Goal: Task Accomplishment & Management: Complete application form

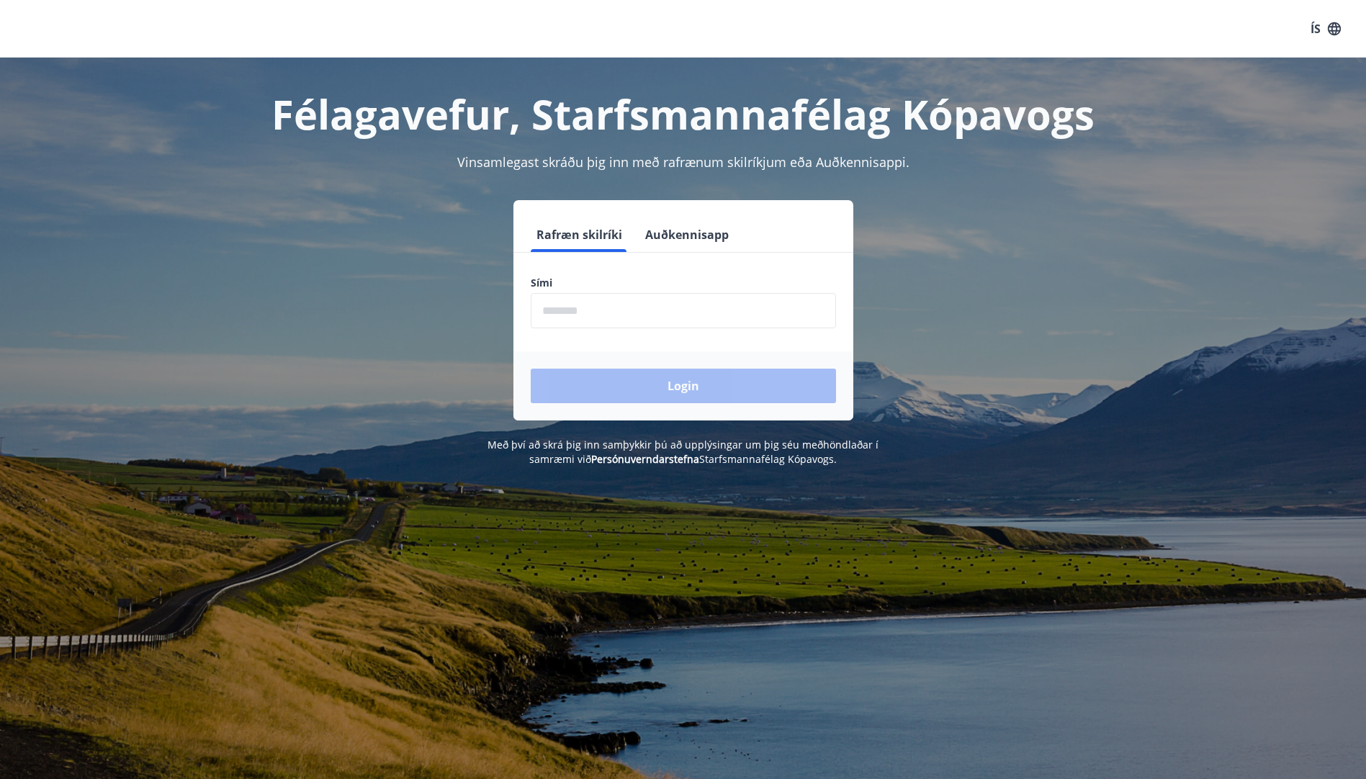
drag, startPoint x: 716, startPoint y: 305, endPoint x: 703, endPoint y: 295, distance: 16.9
click at [716, 305] on input "phone" at bounding box center [683, 310] width 305 height 35
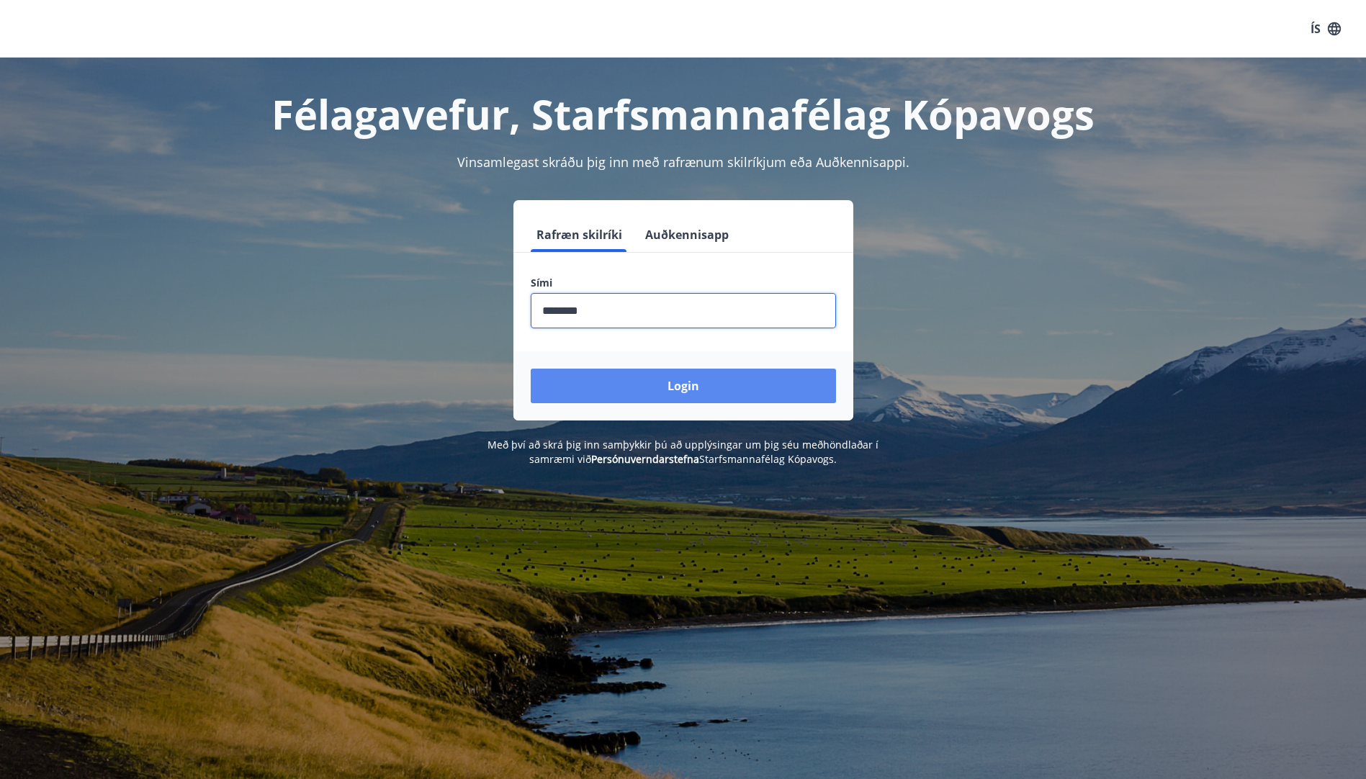
type input "********"
click at [709, 383] on button "Login" at bounding box center [683, 386] width 305 height 35
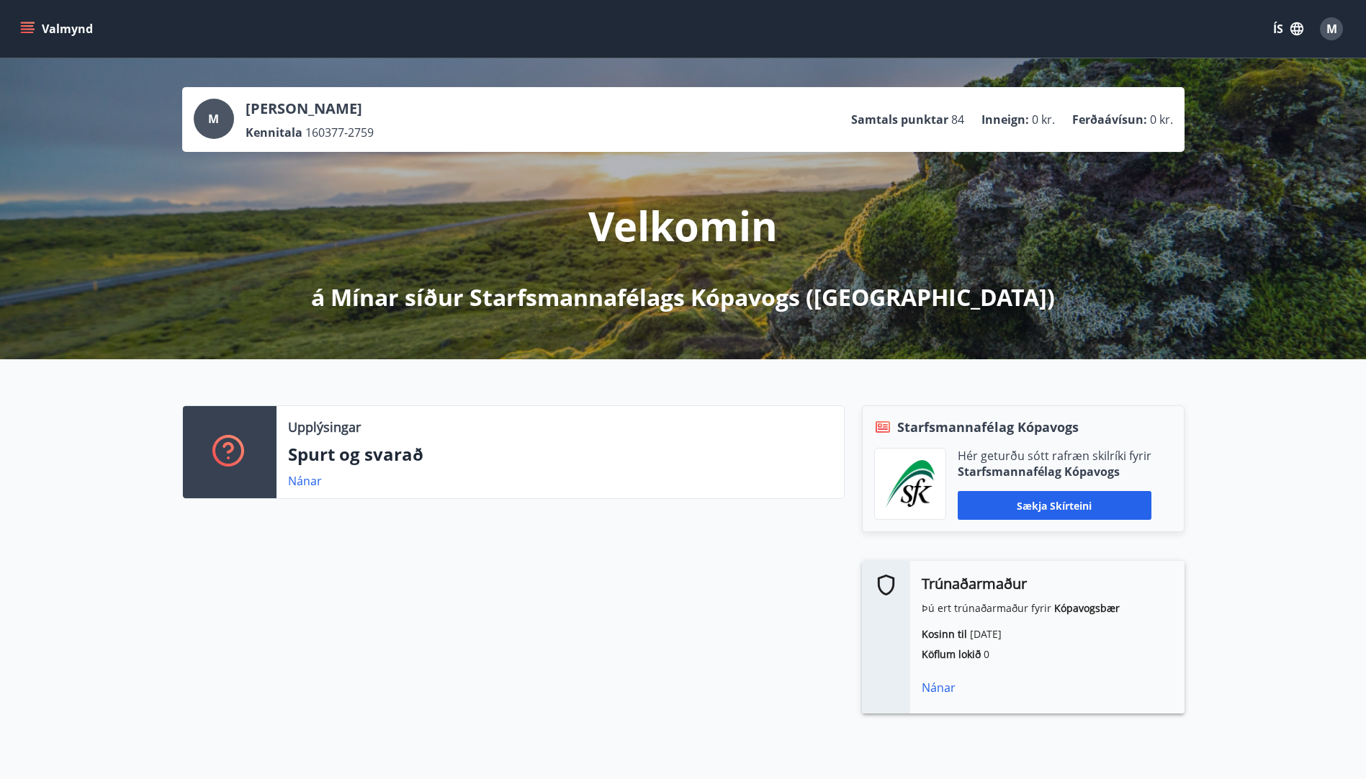
click at [70, 25] on button "Valmynd" at bounding box center [57, 29] width 81 height 26
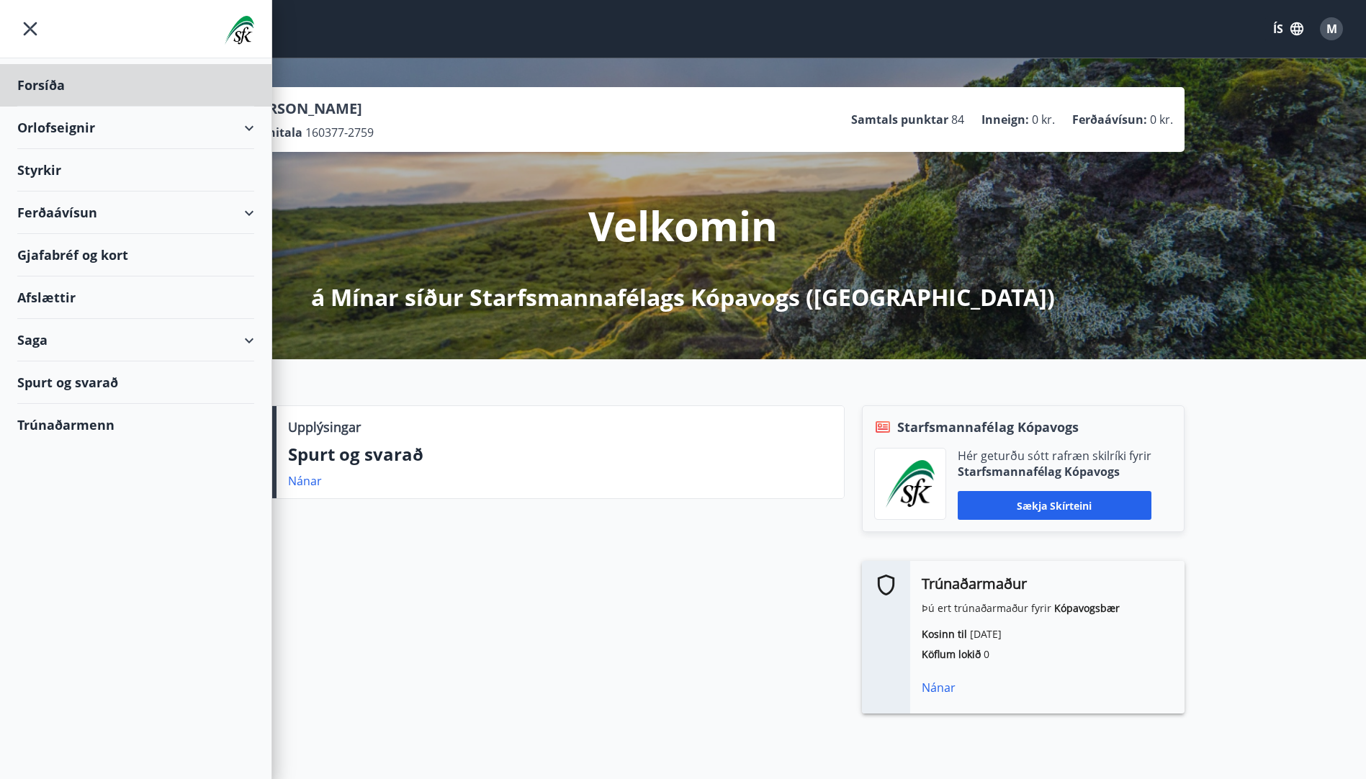
click at [64, 167] on div "Styrkir" at bounding box center [135, 170] width 237 height 42
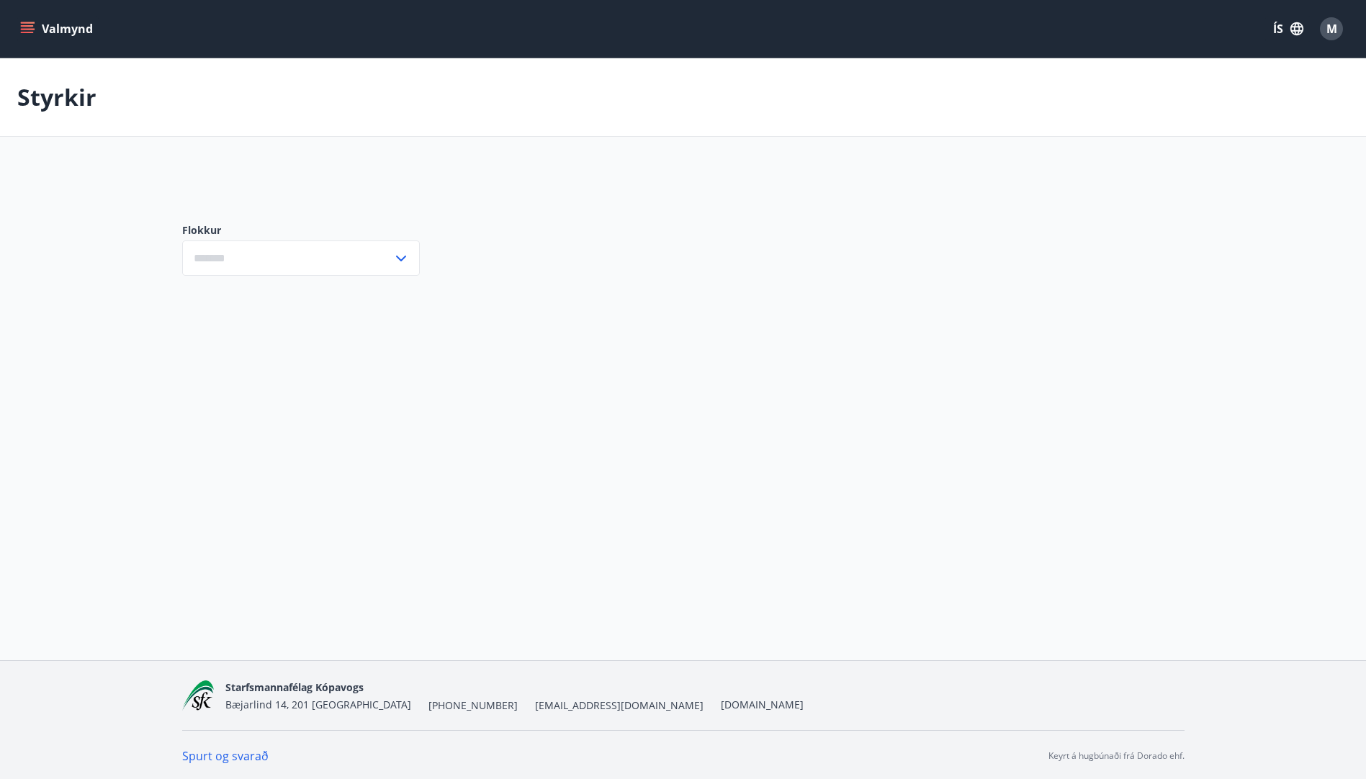
type input "***"
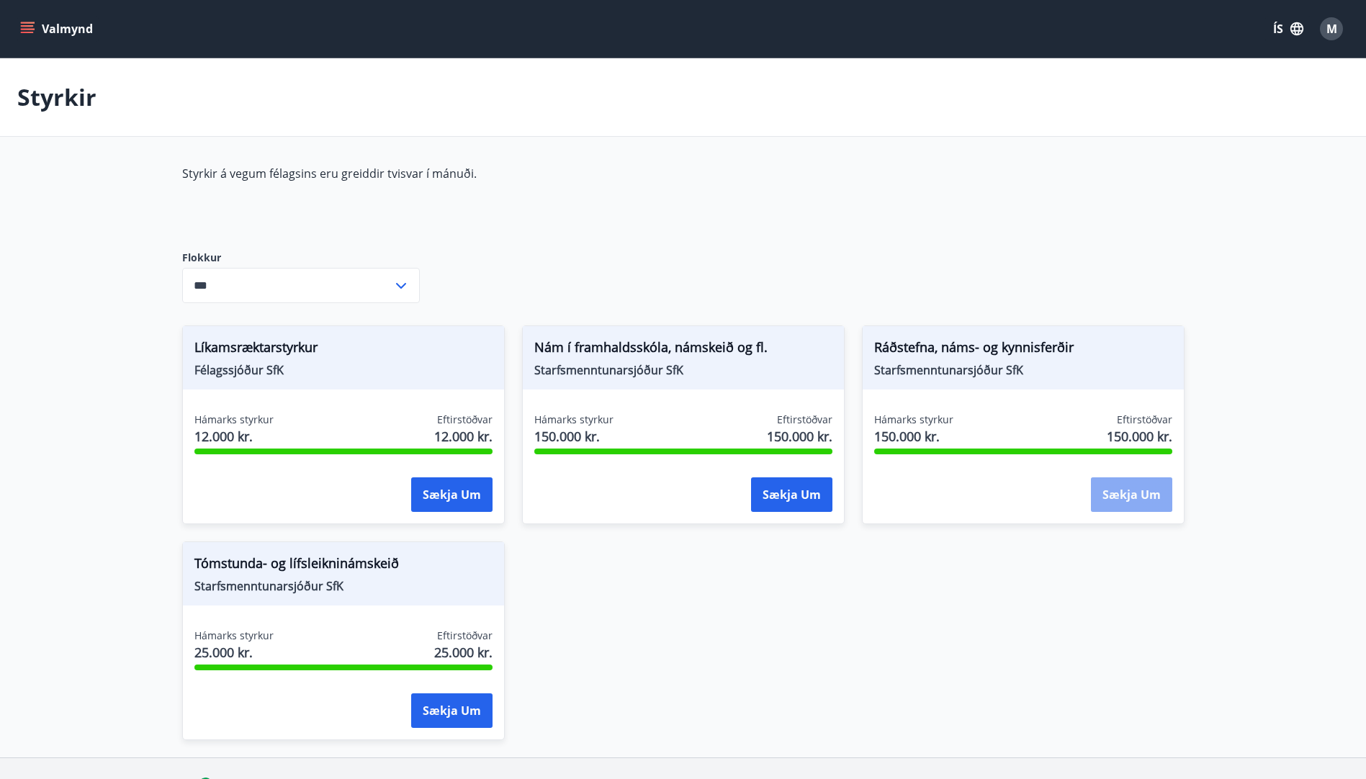
click at [1123, 501] on button "Sækja um" at bounding box center [1131, 494] width 81 height 35
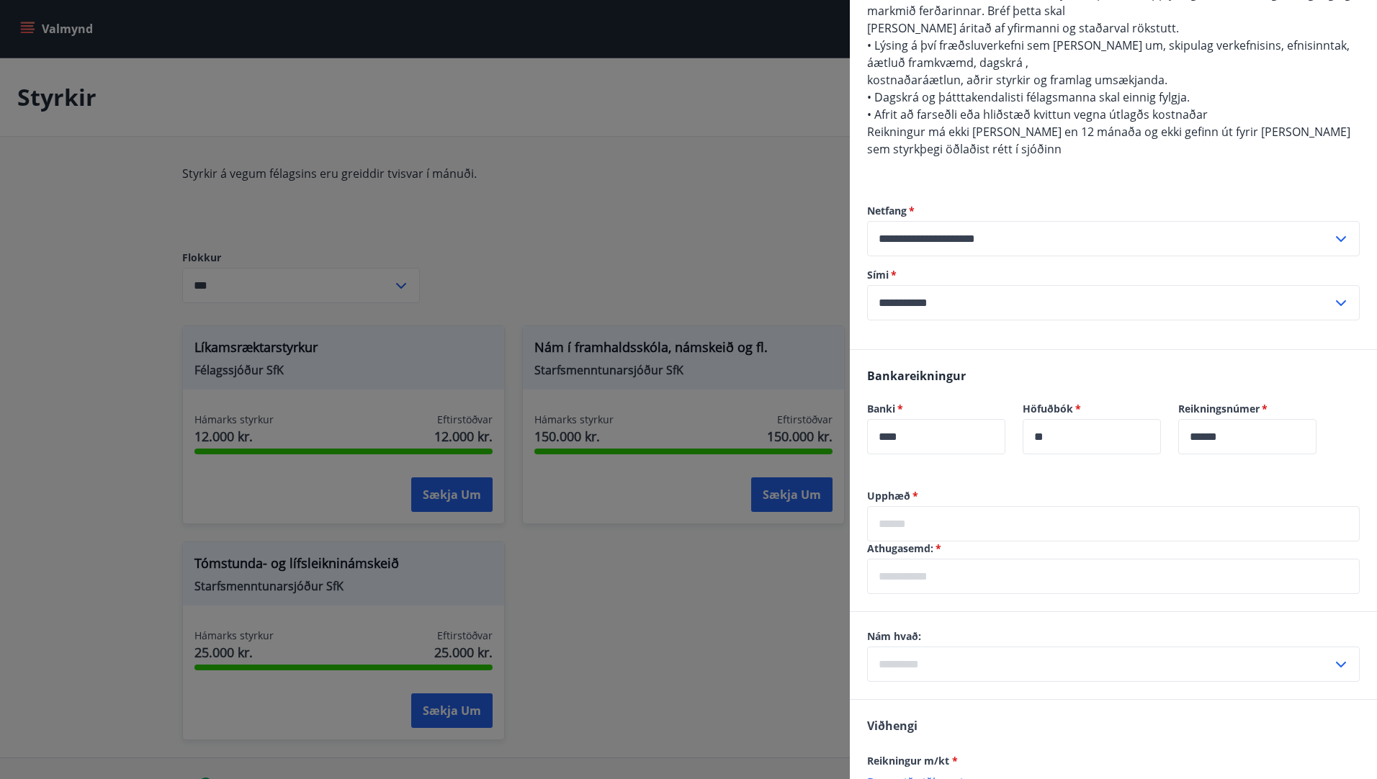
scroll to position [576, 0]
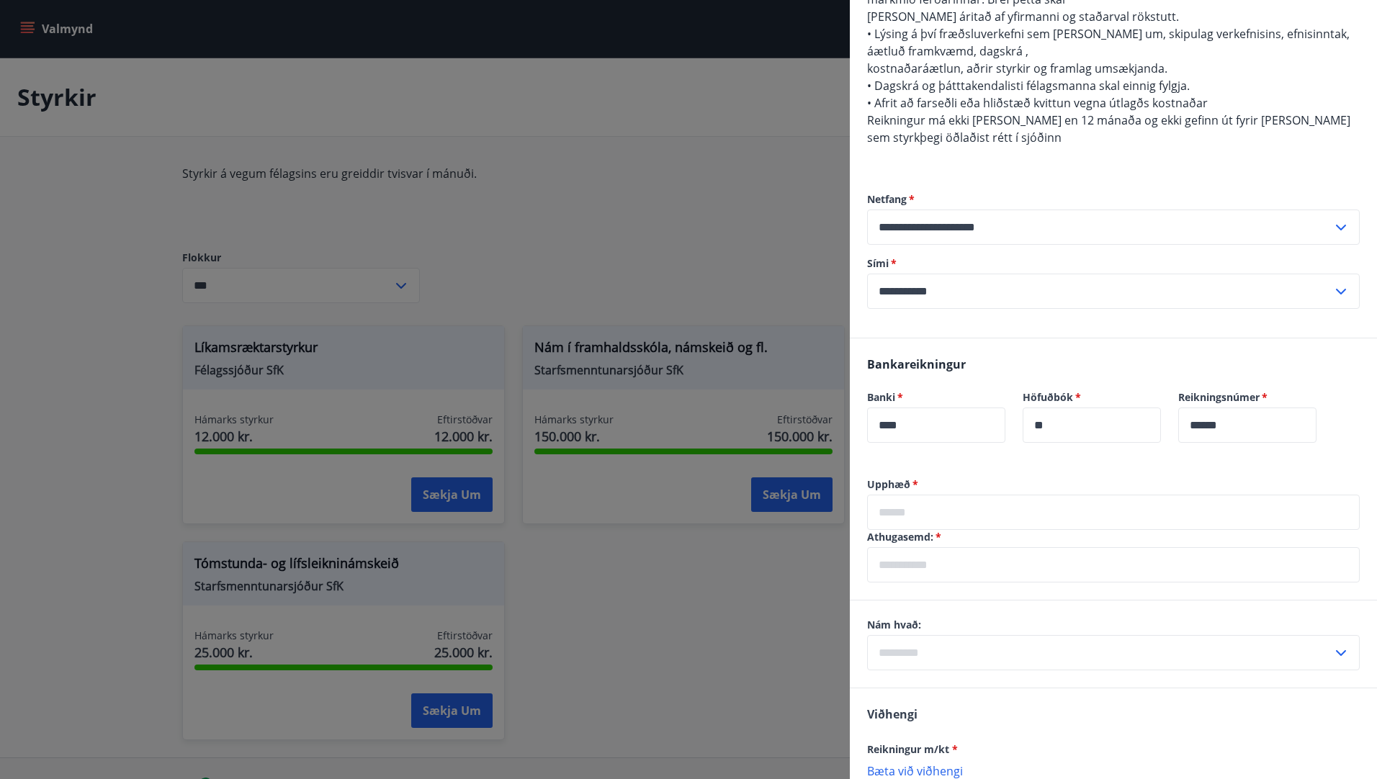
click at [937, 495] on input "text" at bounding box center [1113, 512] width 493 height 35
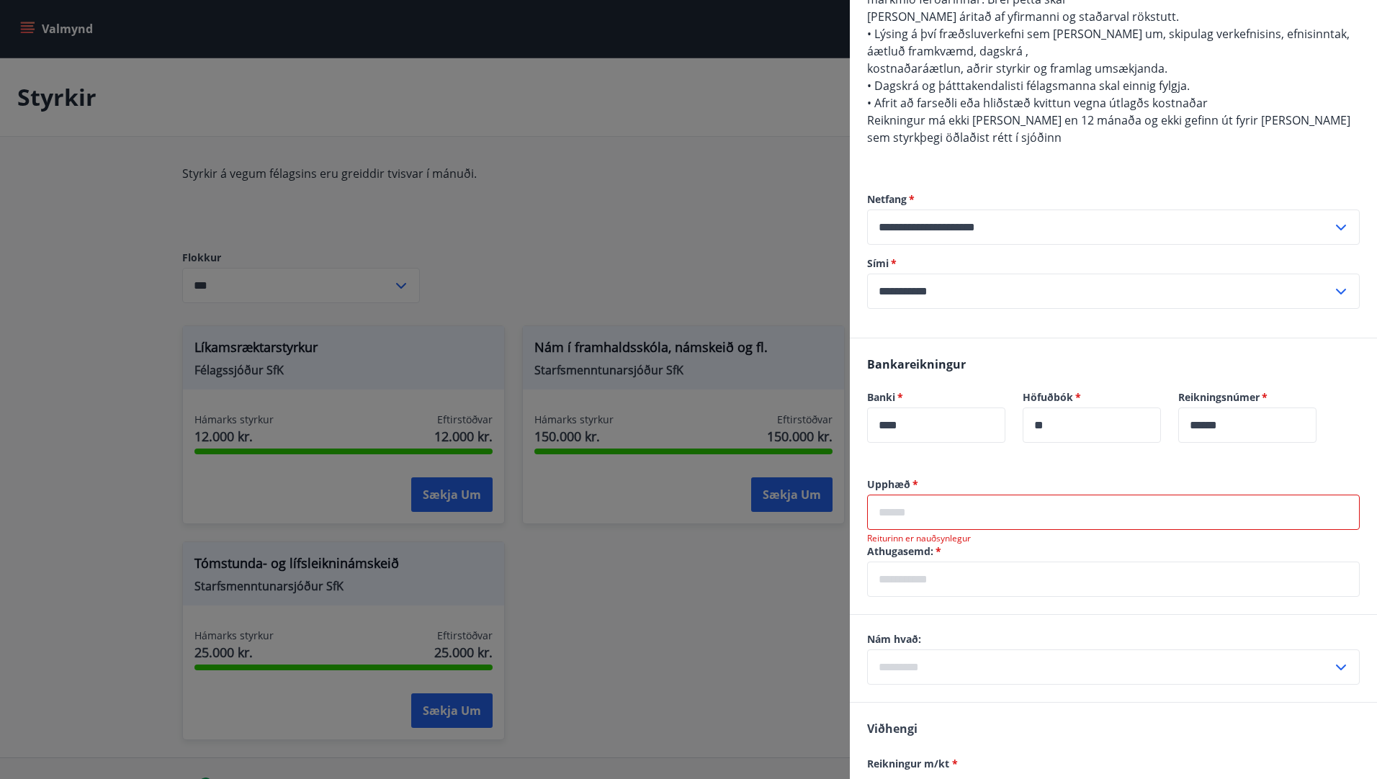
click at [1332, 659] on icon at bounding box center [1340, 667] width 17 height 17
click at [919, 711] on li "Erlendis" at bounding box center [1113, 724] width 491 height 26
type input "********"
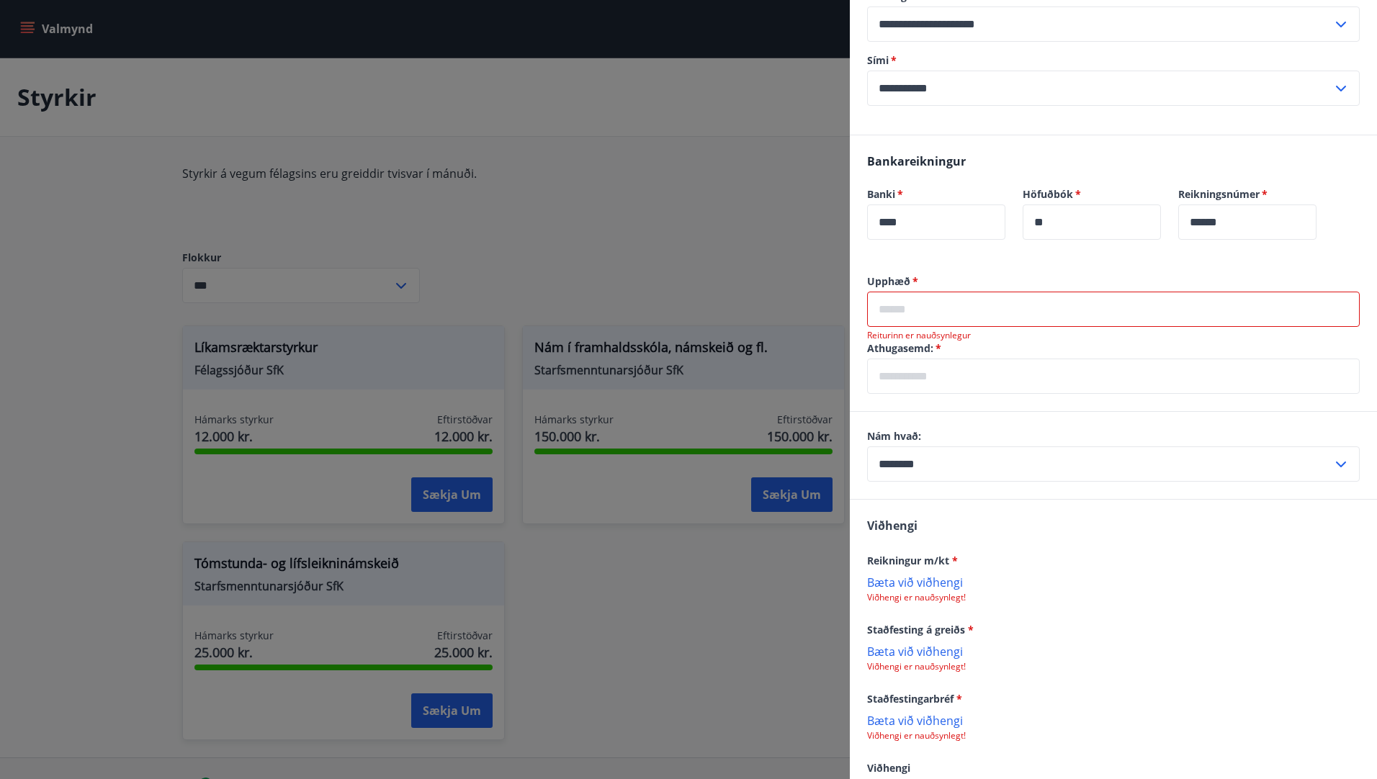
scroll to position [707, 0]
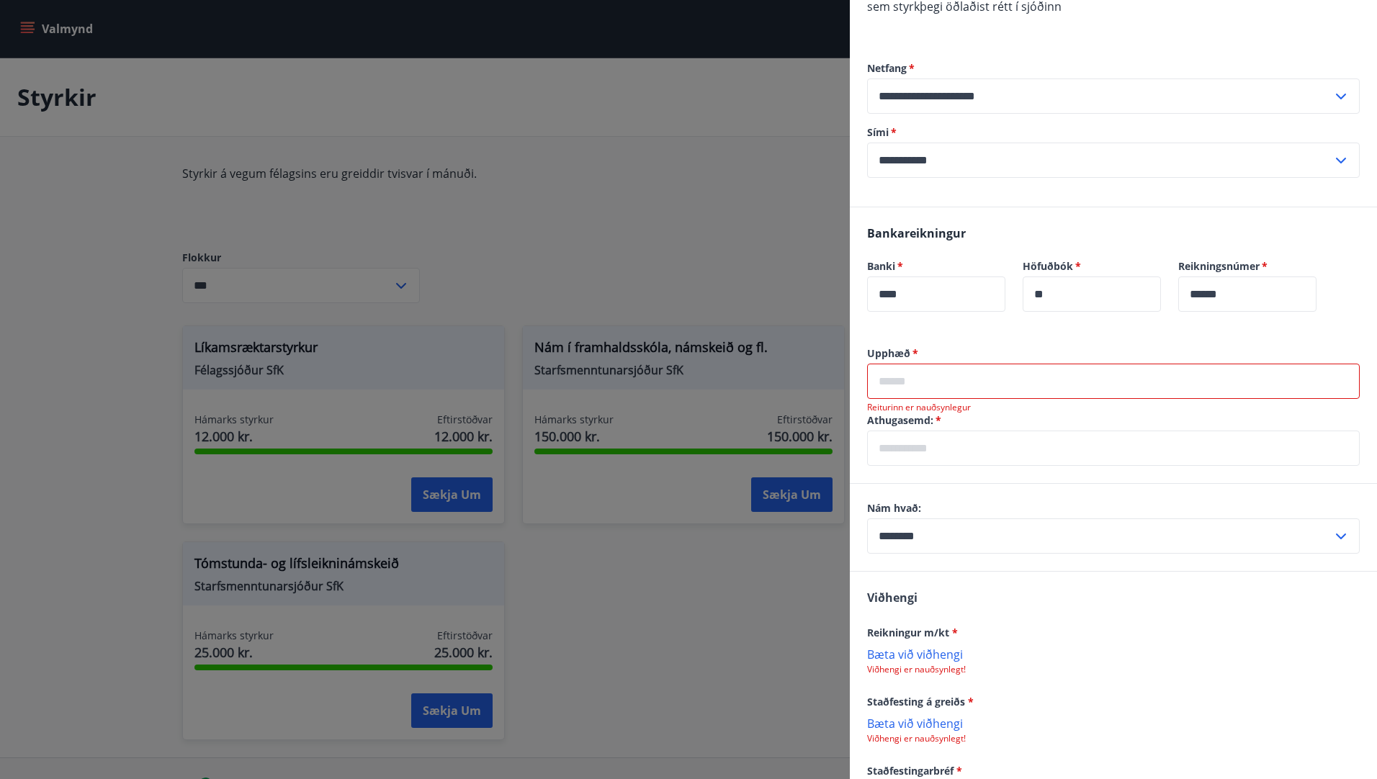
click at [969, 364] on input "text" at bounding box center [1113, 381] width 493 height 35
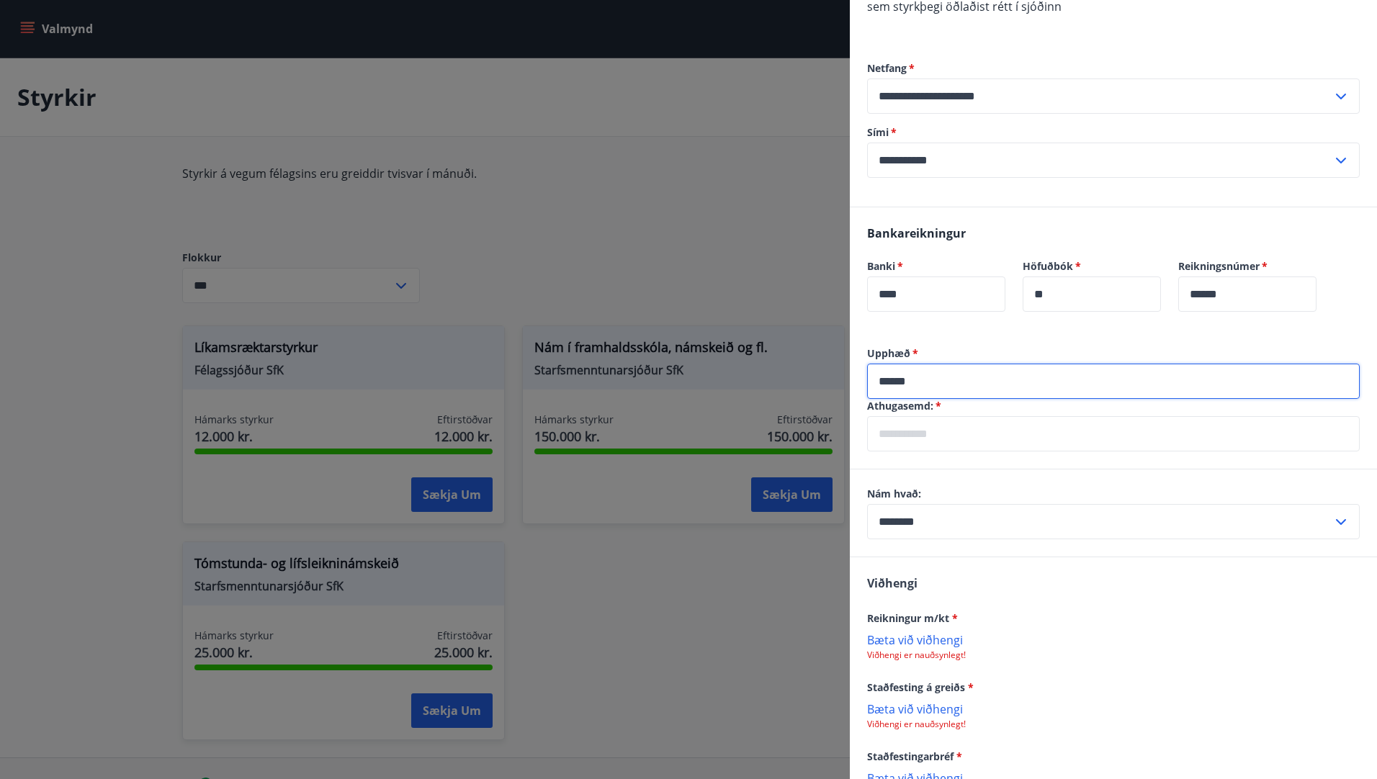
click at [903, 364] on input "******" at bounding box center [1113, 381] width 493 height 35
type input "******"
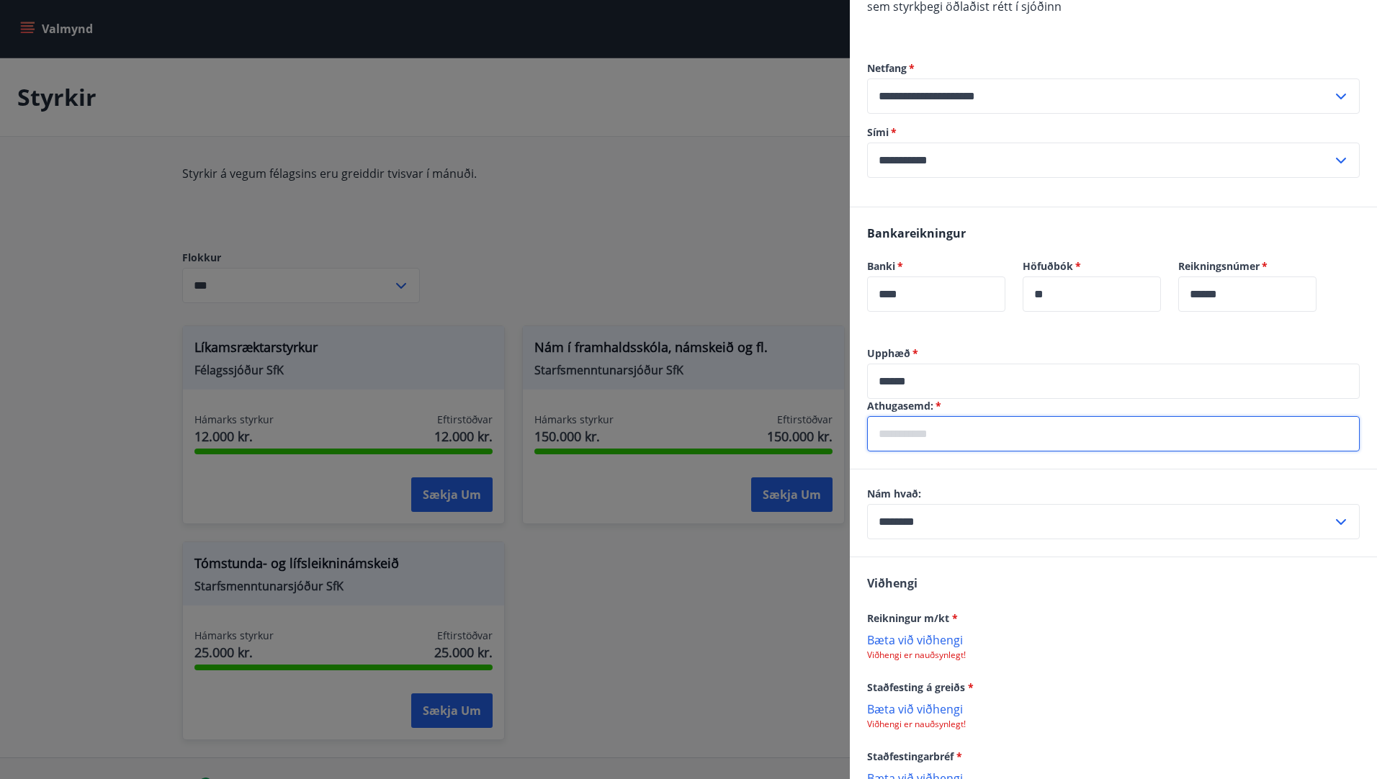
click at [938, 416] on input "text" at bounding box center [1113, 433] width 493 height 35
click at [1077, 416] on input "**********" at bounding box center [1113, 433] width 493 height 35
type input "**********"
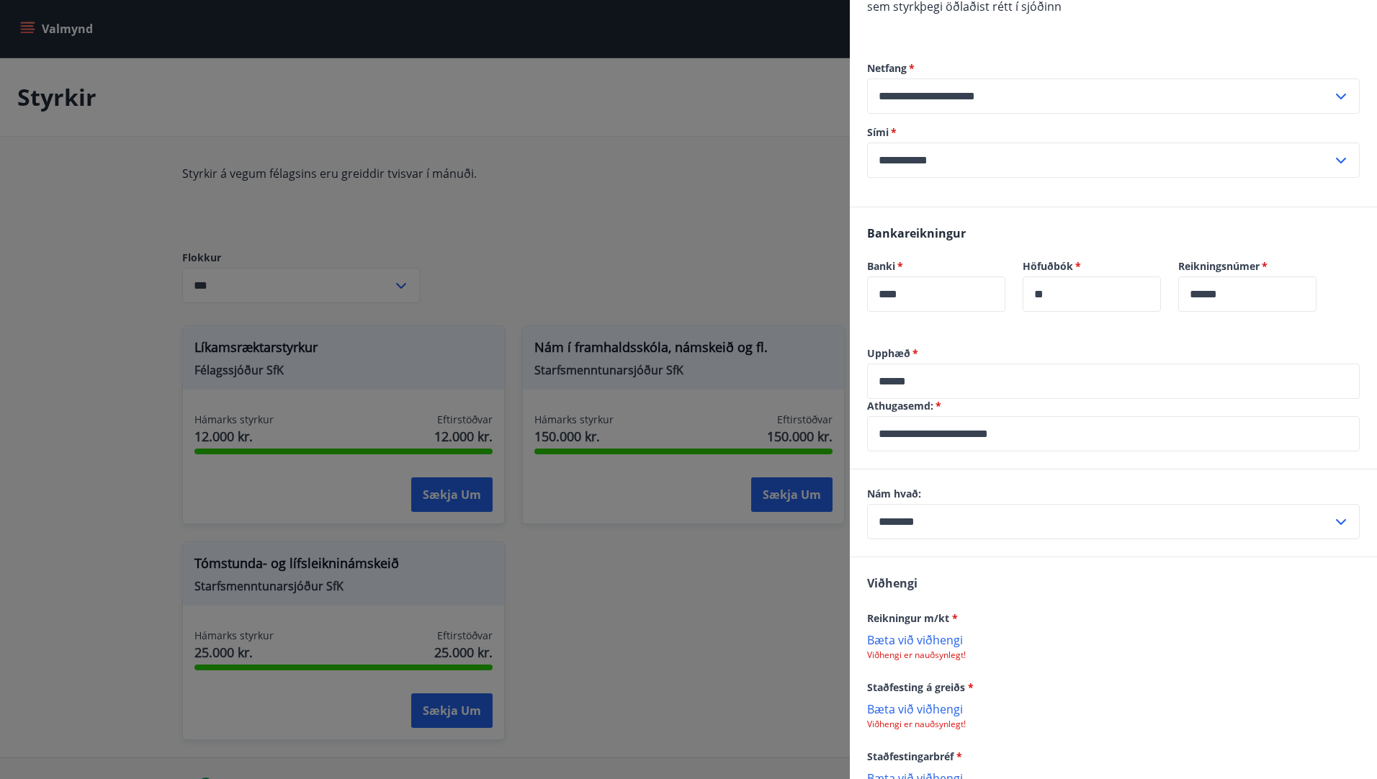
click at [1147, 609] on div "Reikningur m/kt * [PERSON_NAME] við viðhengi Viðhengi er nauðsynlegt!" at bounding box center [1113, 635] width 493 height 52
click at [1333, 513] on icon at bounding box center [1340, 521] width 17 height 17
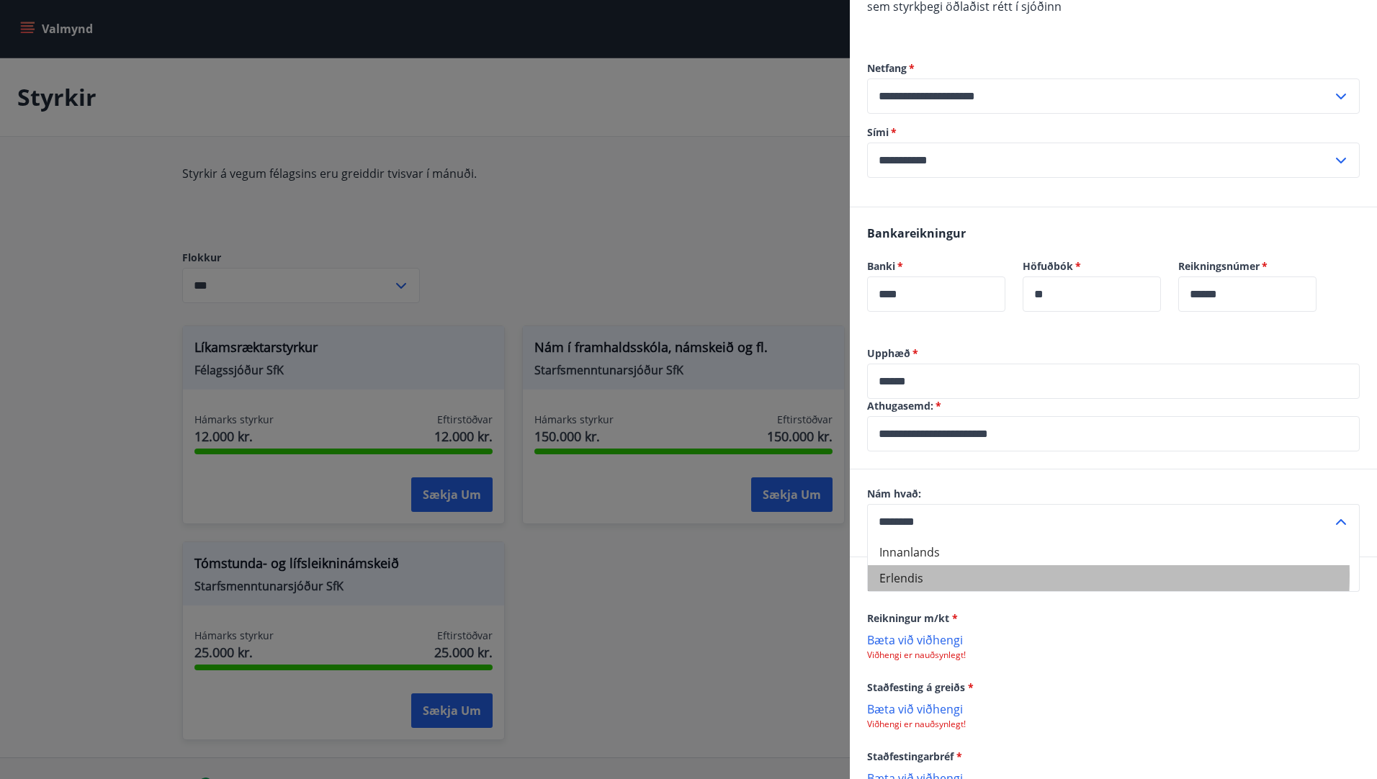
click at [920, 565] on li "Erlendis" at bounding box center [1113, 578] width 491 height 26
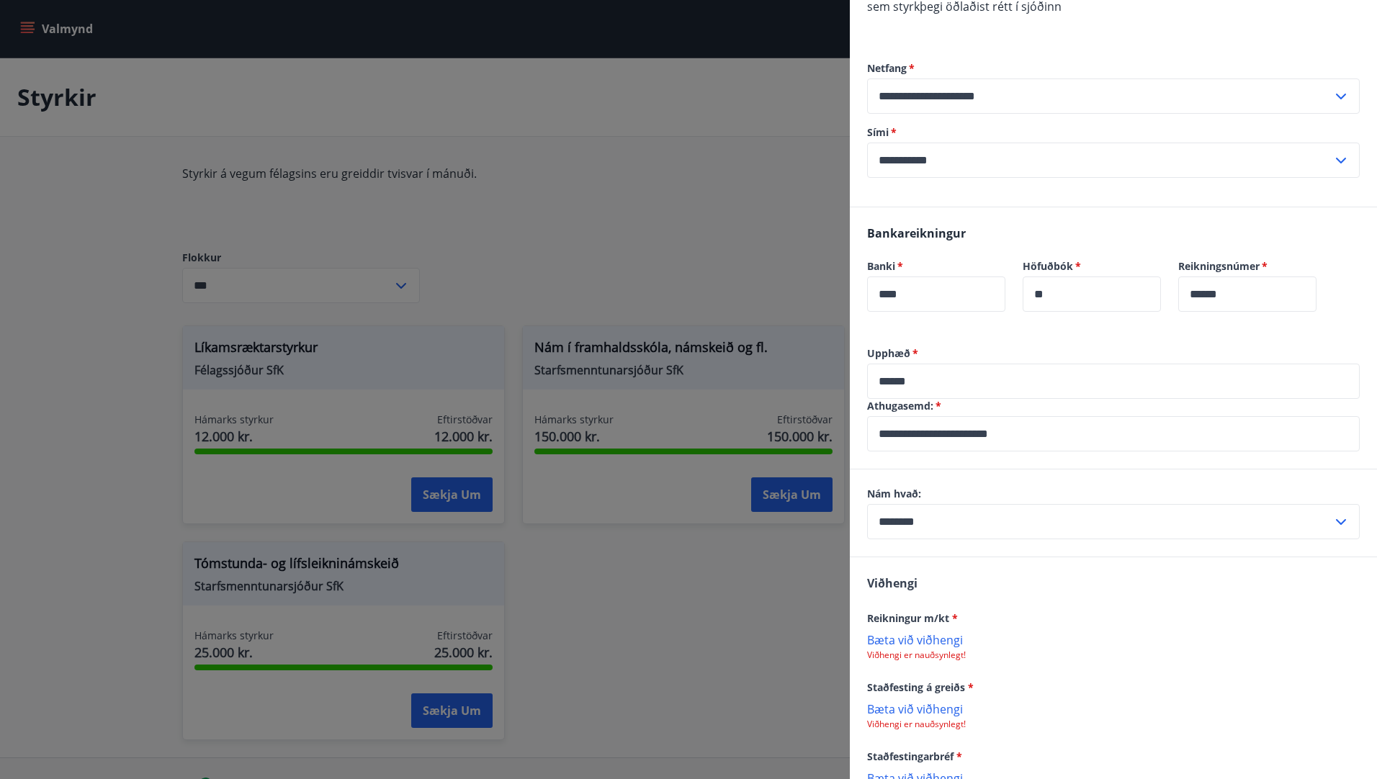
click at [926, 632] on p "Bæta við viðhengi" at bounding box center [1113, 639] width 493 height 14
click at [919, 632] on p "Bæta við viðhengi" at bounding box center [1113, 639] width 493 height 14
click at [945, 703] on p "Bæta við viðhengi" at bounding box center [1113, 710] width 493 height 14
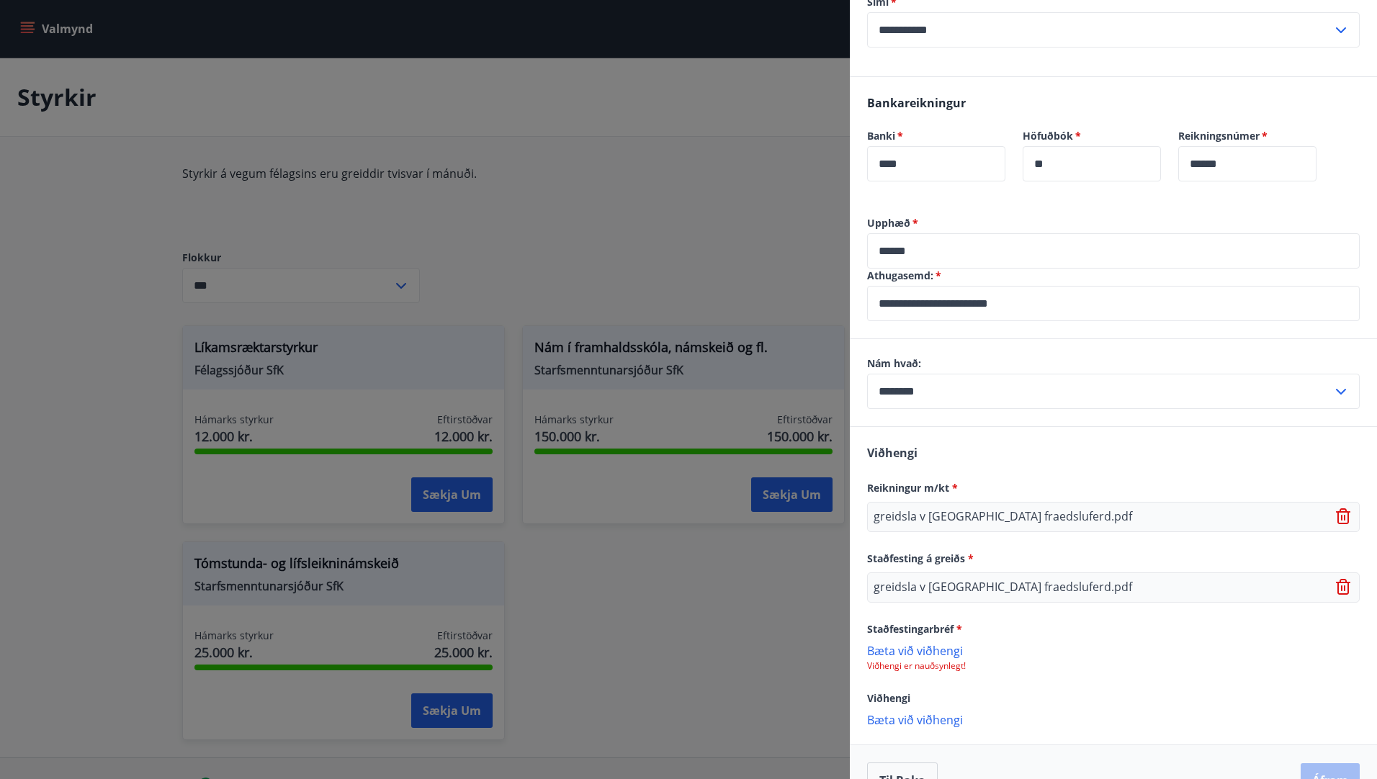
scroll to position [840, 0]
click at [920, 658] on p "Viðhengi er nauðsynlegt!" at bounding box center [1113, 664] width 493 height 12
click at [1086, 658] on p "Viðhengi er nauðsynlegt!" at bounding box center [1113, 664] width 493 height 12
click at [948, 641] on p "Bæta við viðhengi" at bounding box center [1113, 648] width 493 height 14
click at [905, 641] on p "Bæta við viðhengi" at bounding box center [1113, 648] width 493 height 14
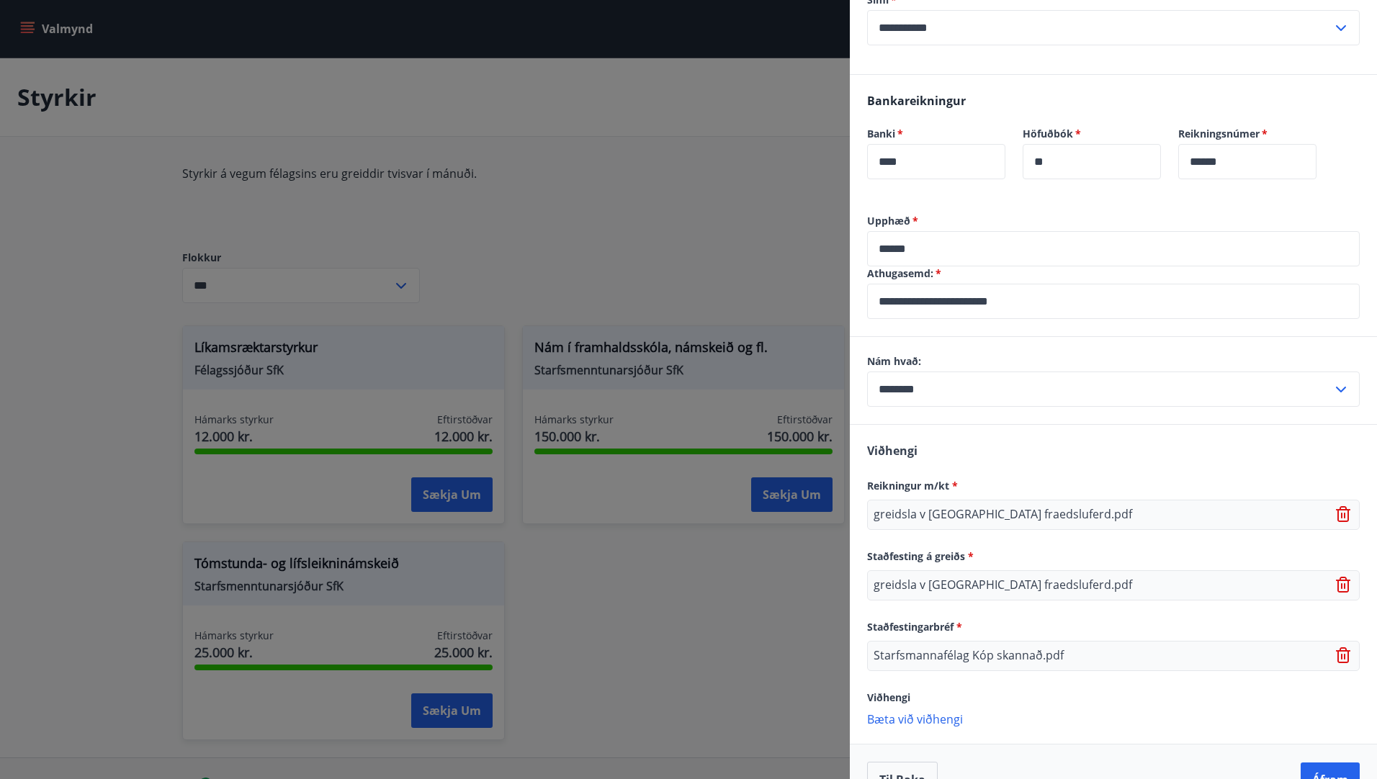
click at [925, 712] on p "Bæta við viðhengi" at bounding box center [1113, 719] width 493 height 14
click at [923, 712] on p "Bæta við viðhengi" at bounding box center [1113, 719] width 493 height 14
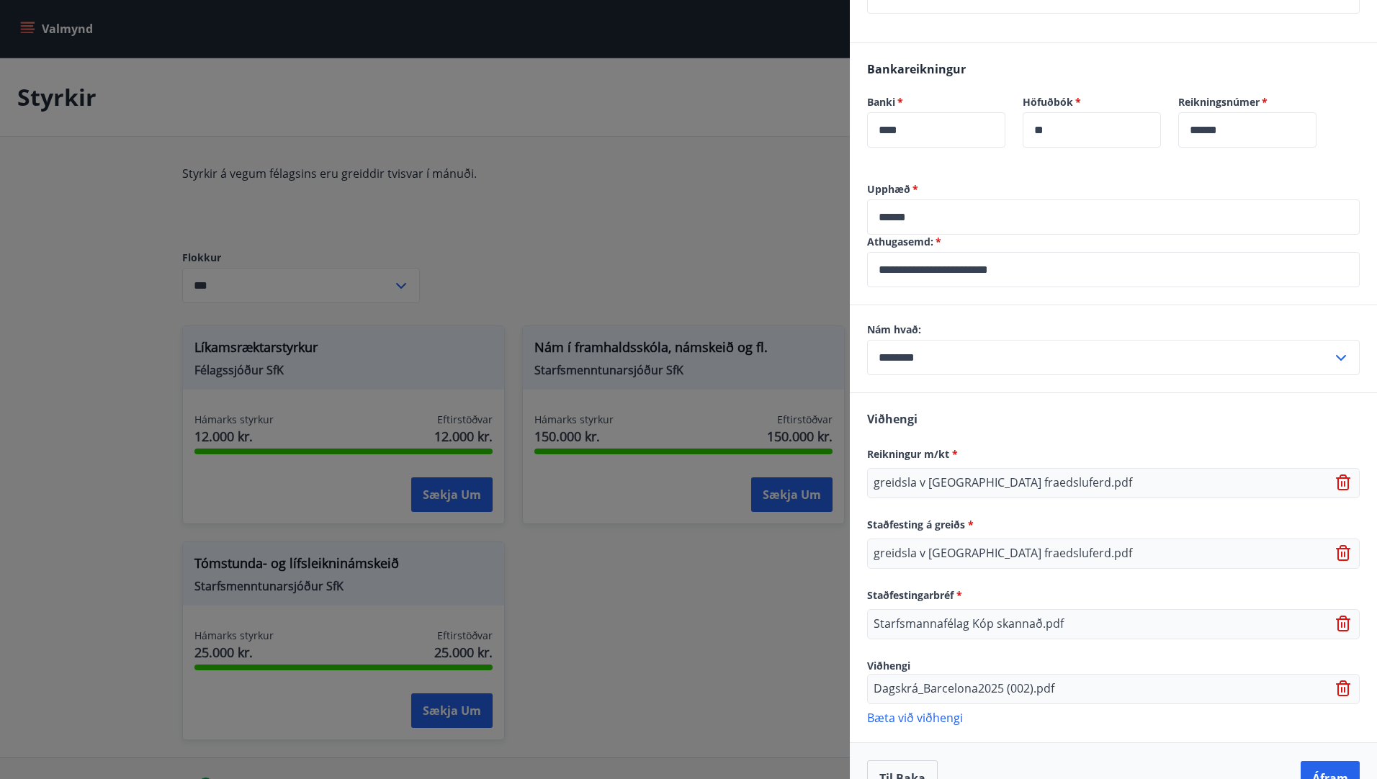
click at [938, 710] on p "Bæta við viðhengi" at bounding box center [1113, 717] width 493 height 14
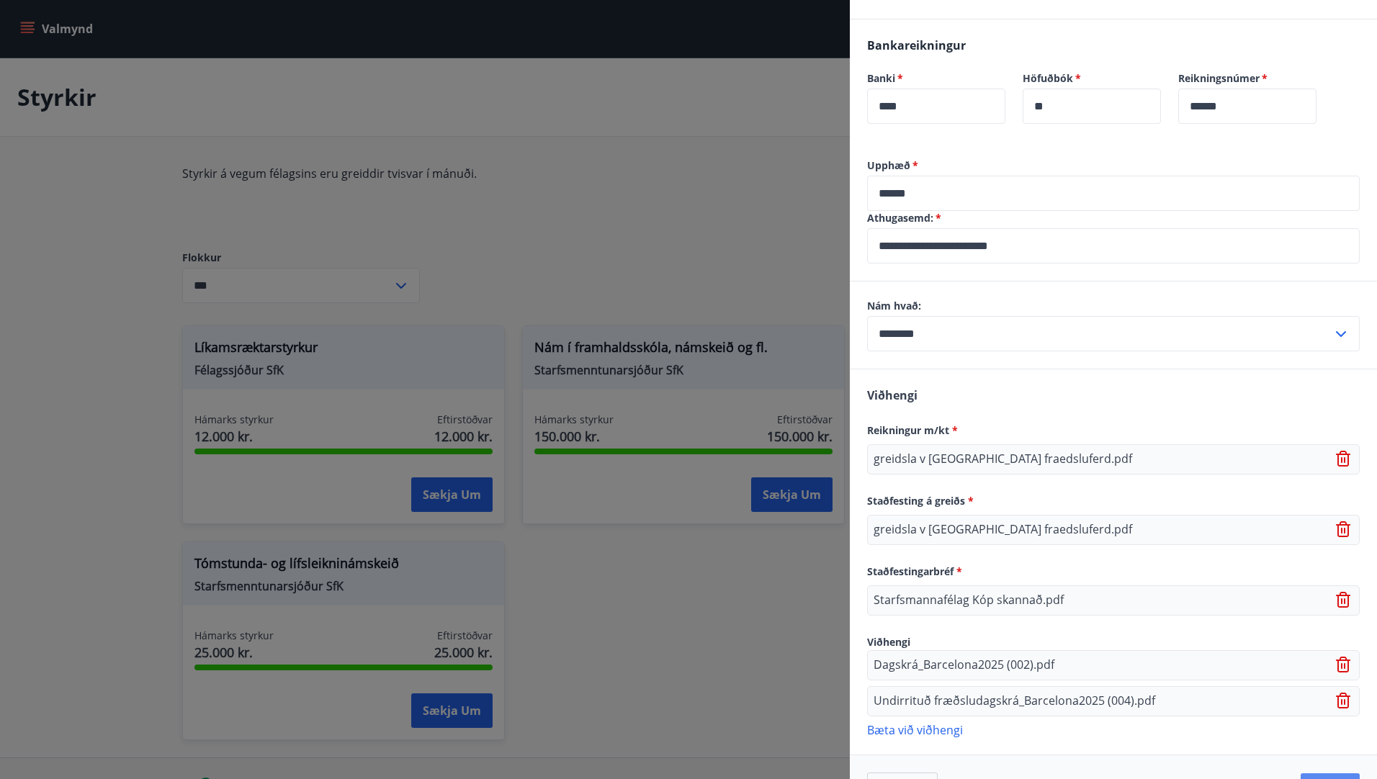
scroll to position [907, 0]
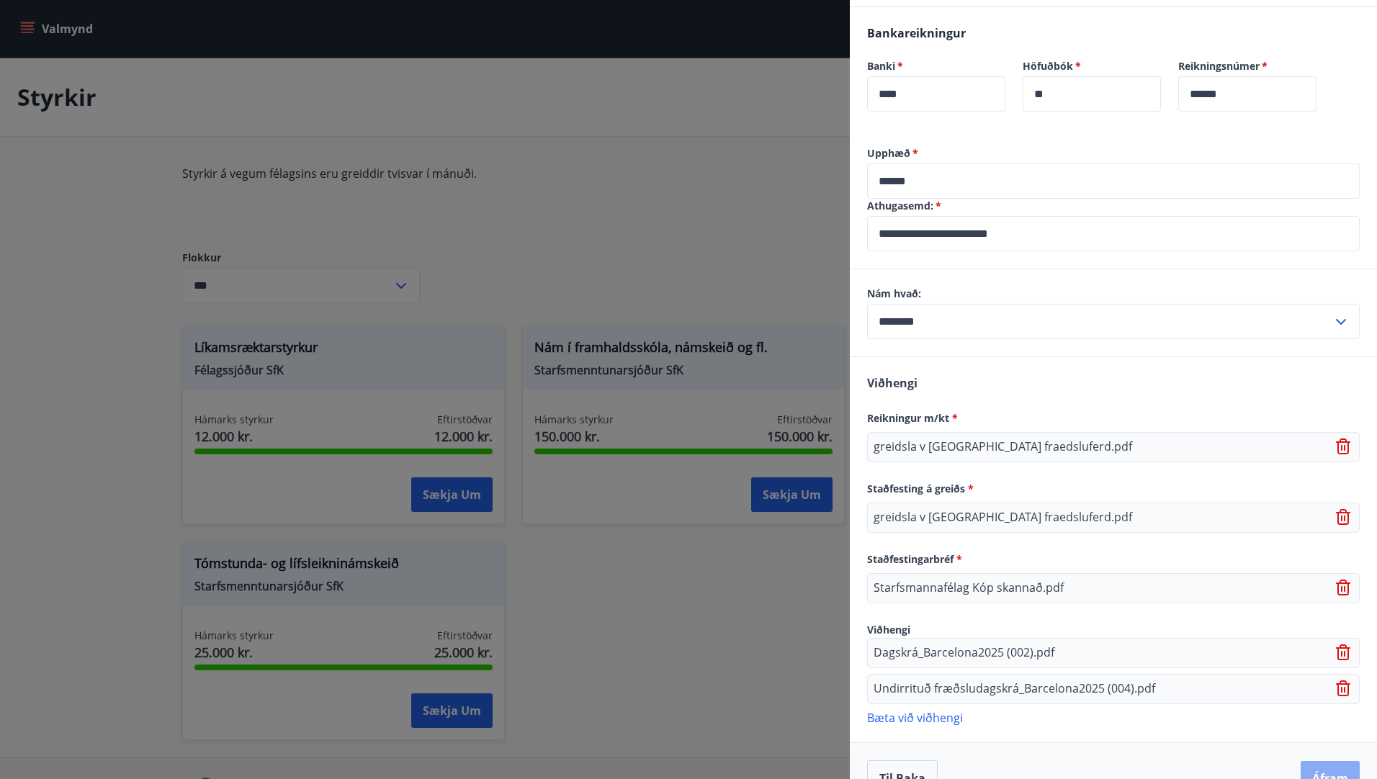
click at [1310, 761] on button "Áfram" at bounding box center [1330, 778] width 59 height 35
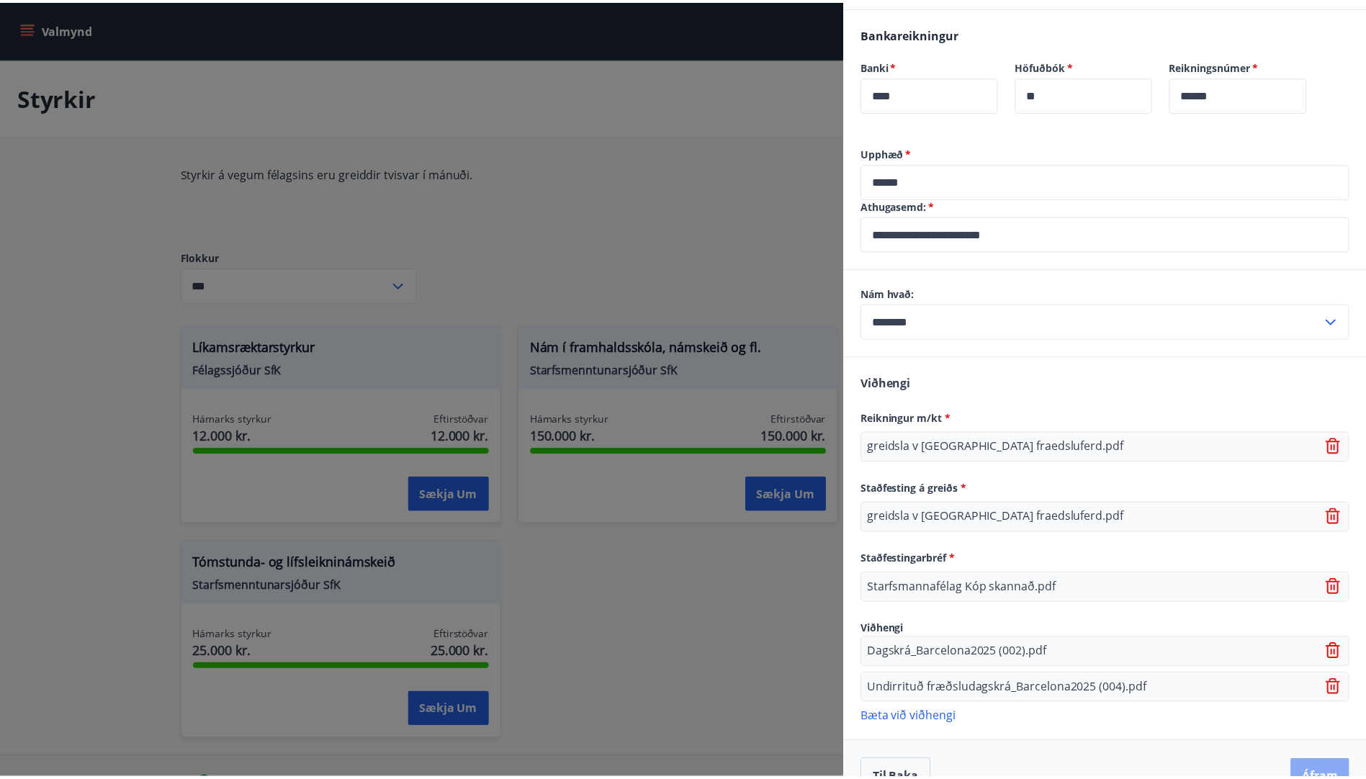
scroll to position [0, 0]
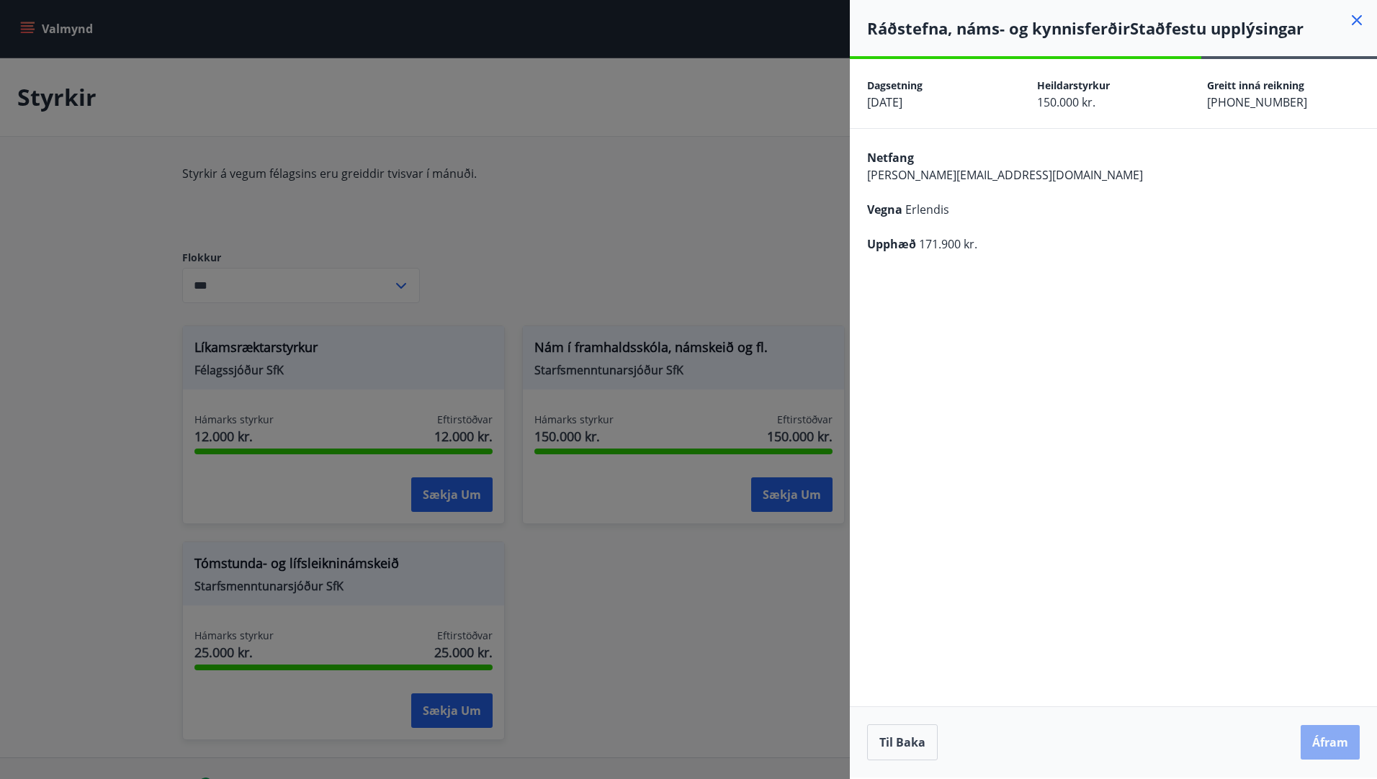
click at [1337, 737] on button "Áfram" at bounding box center [1330, 742] width 59 height 35
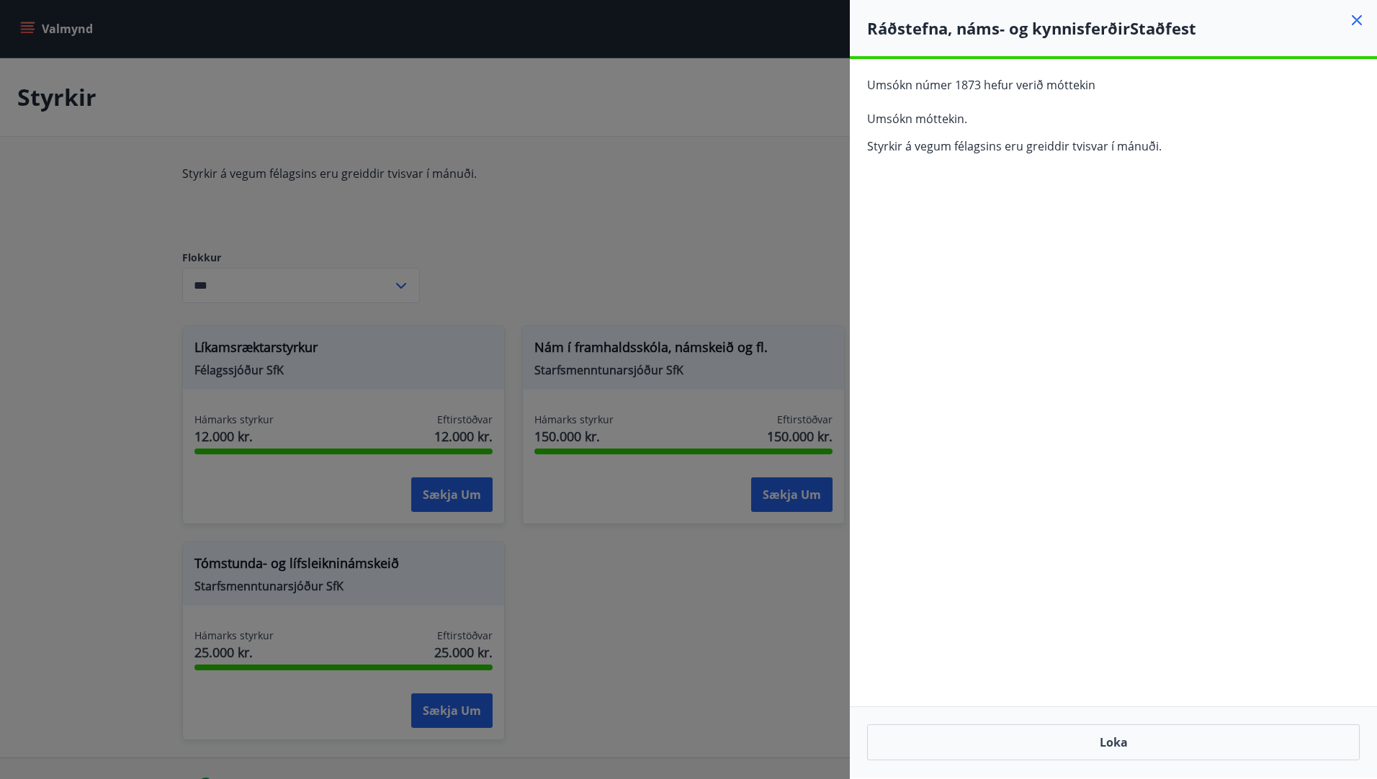
click at [1358, 21] on icon at bounding box center [1357, 20] width 10 height 10
